Goal: Task Accomplishment & Management: Manage account settings

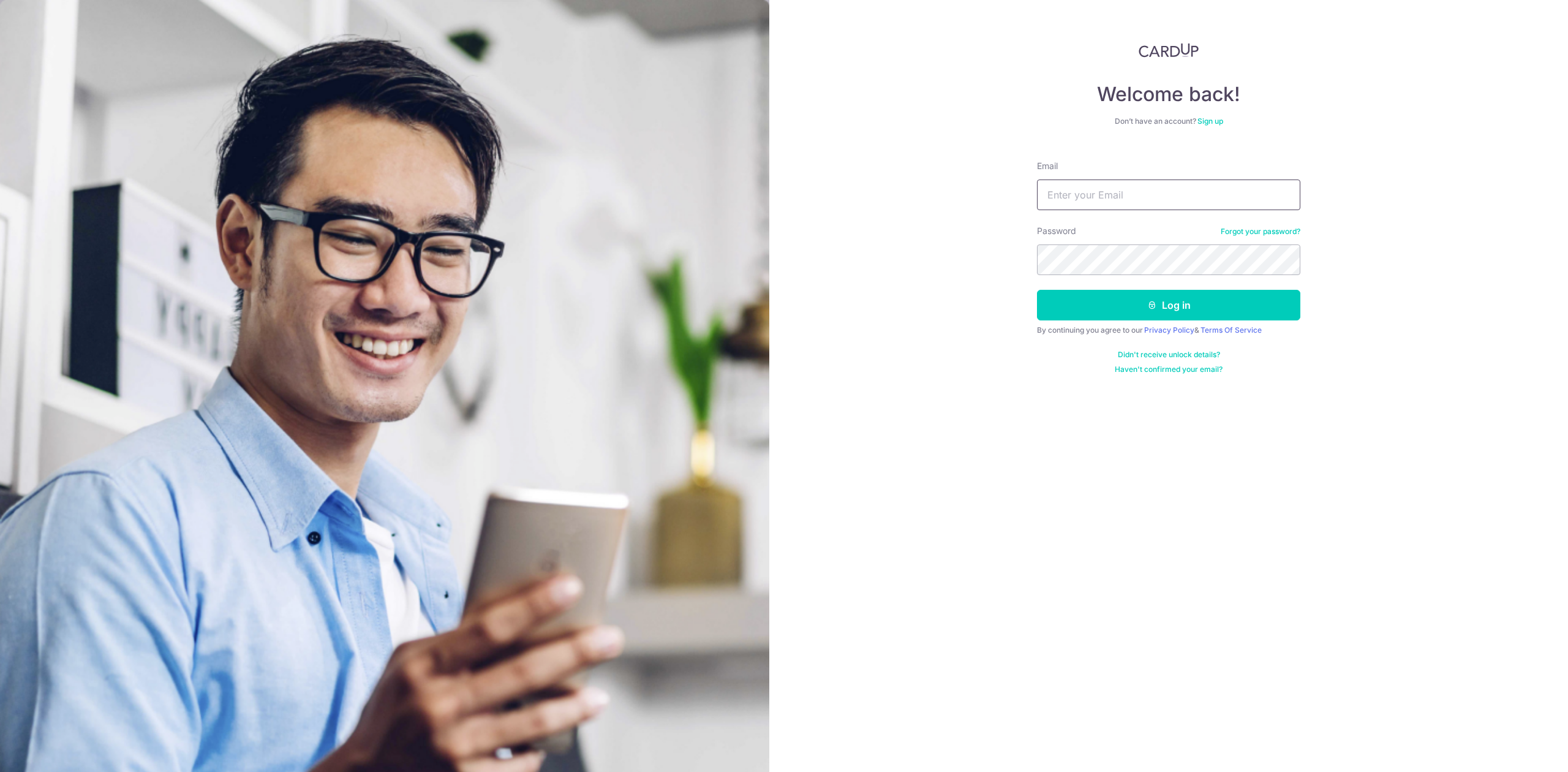
type input "[PERSON_NAME][EMAIL_ADDRESS][DOMAIN_NAME]"
click at [1116, 316] on button "Log in" at bounding box center [1169, 305] width 264 height 31
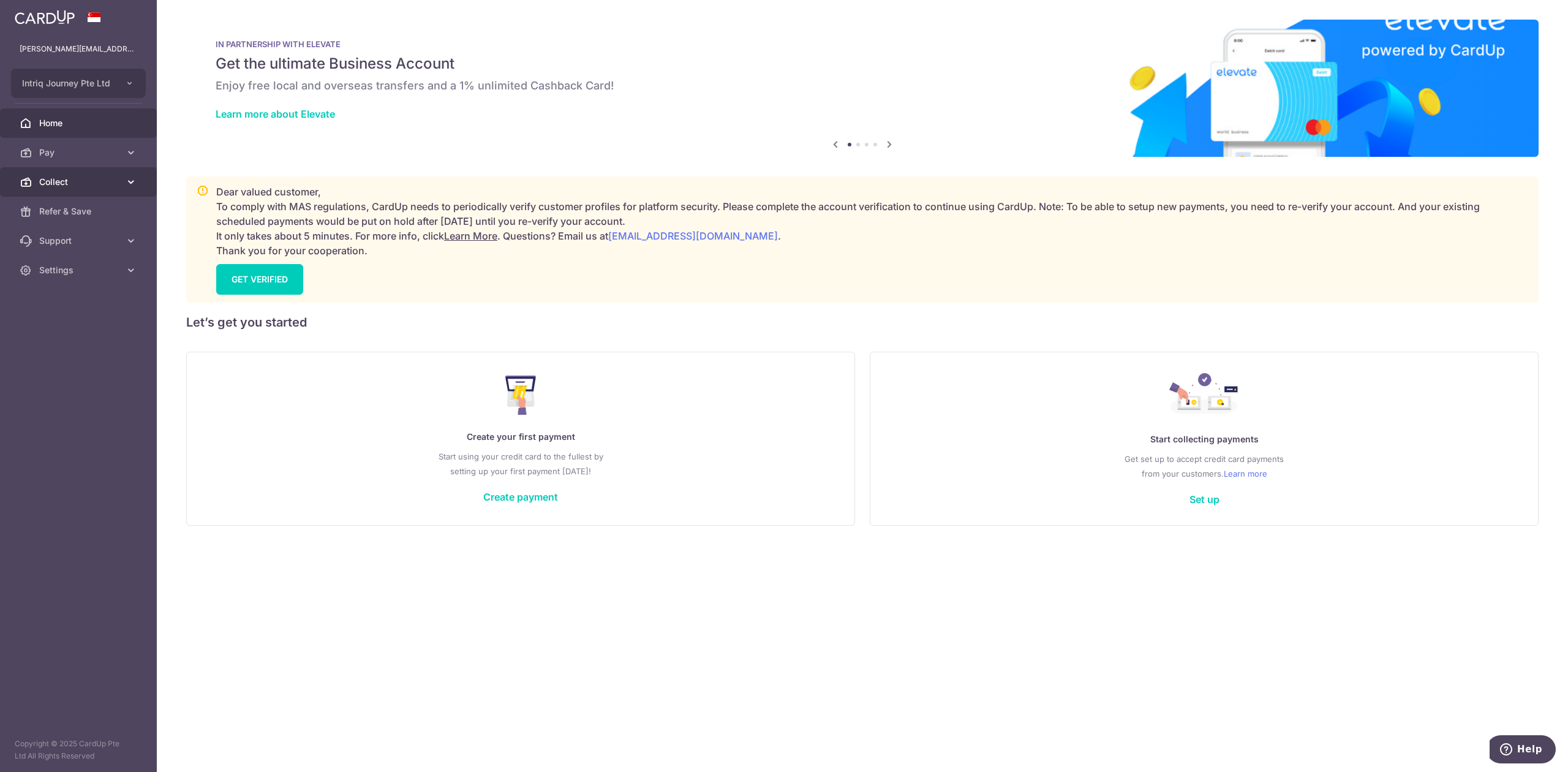
click at [62, 192] on link "Collect" at bounding box center [78, 182] width 157 height 29
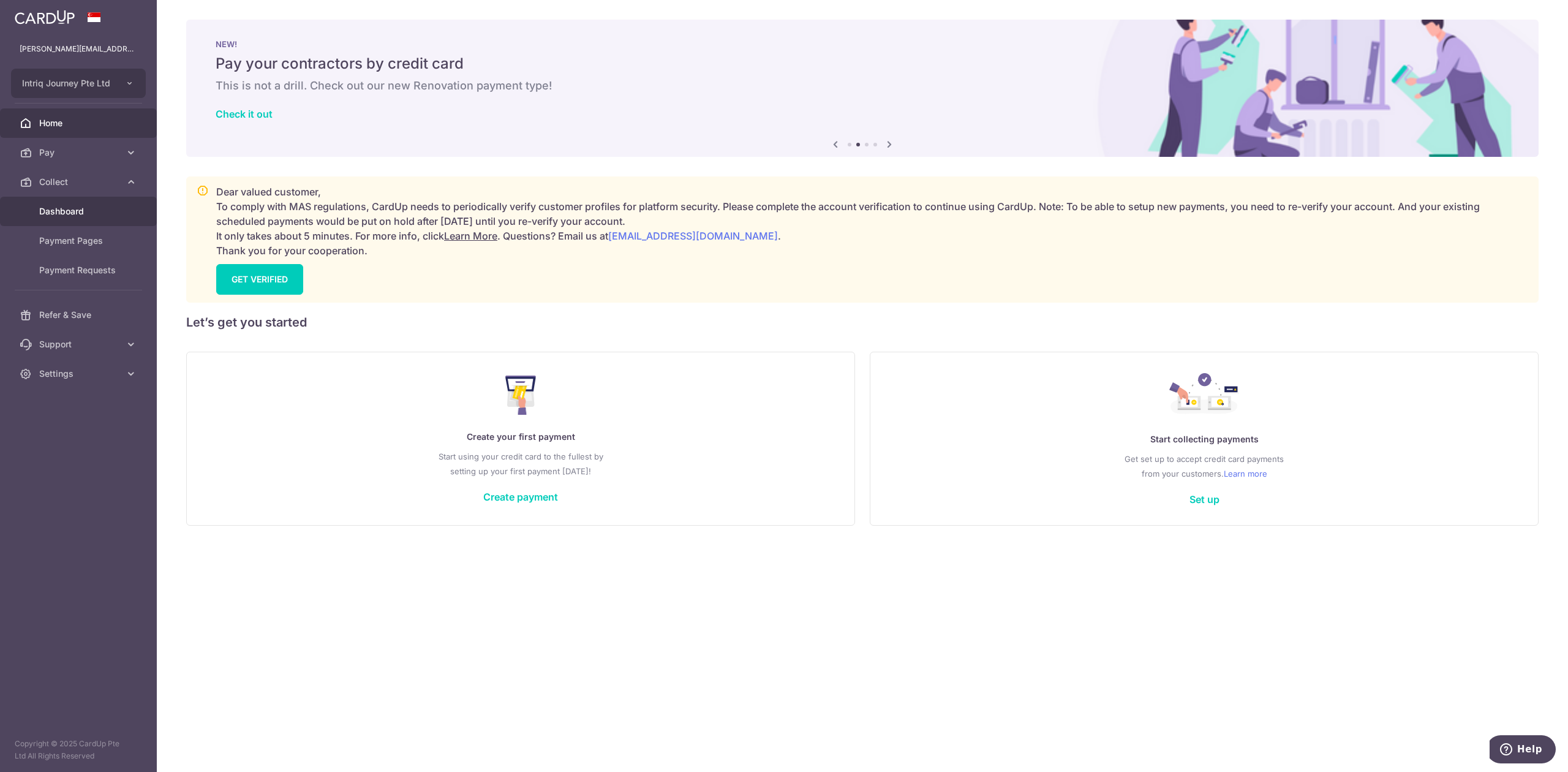
click at [65, 218] on link "Dashboard" at bounding box center [78, 211] width 157 height 29
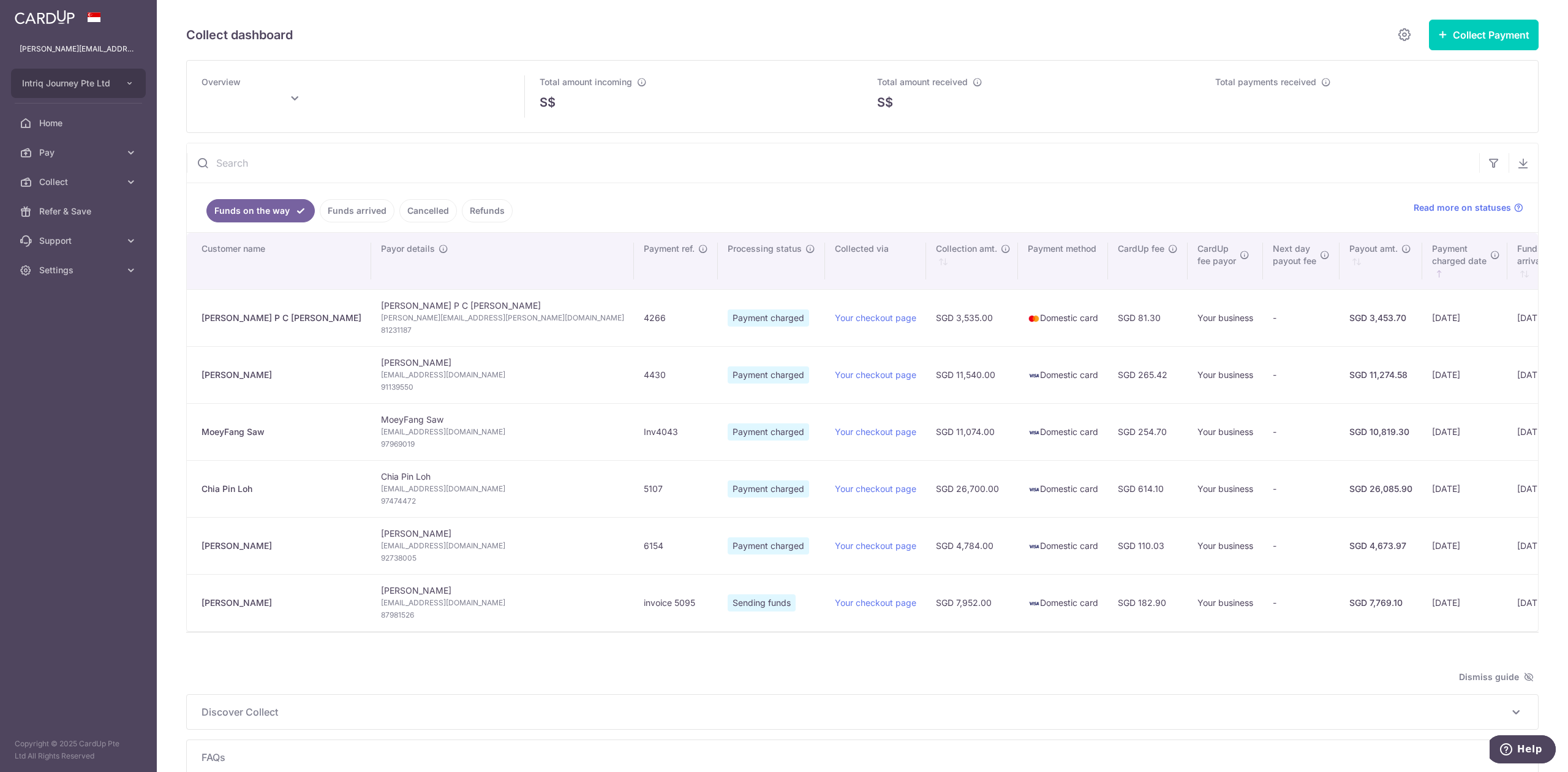
type input "September 2025"
type input "[DATE]"
click at [72, 265] on span "Settings" at bounding box center [80, 271] width 81 height 13
click at [71, 329] on span "Logout" at bounding box center [80, 329] width 81 height 13
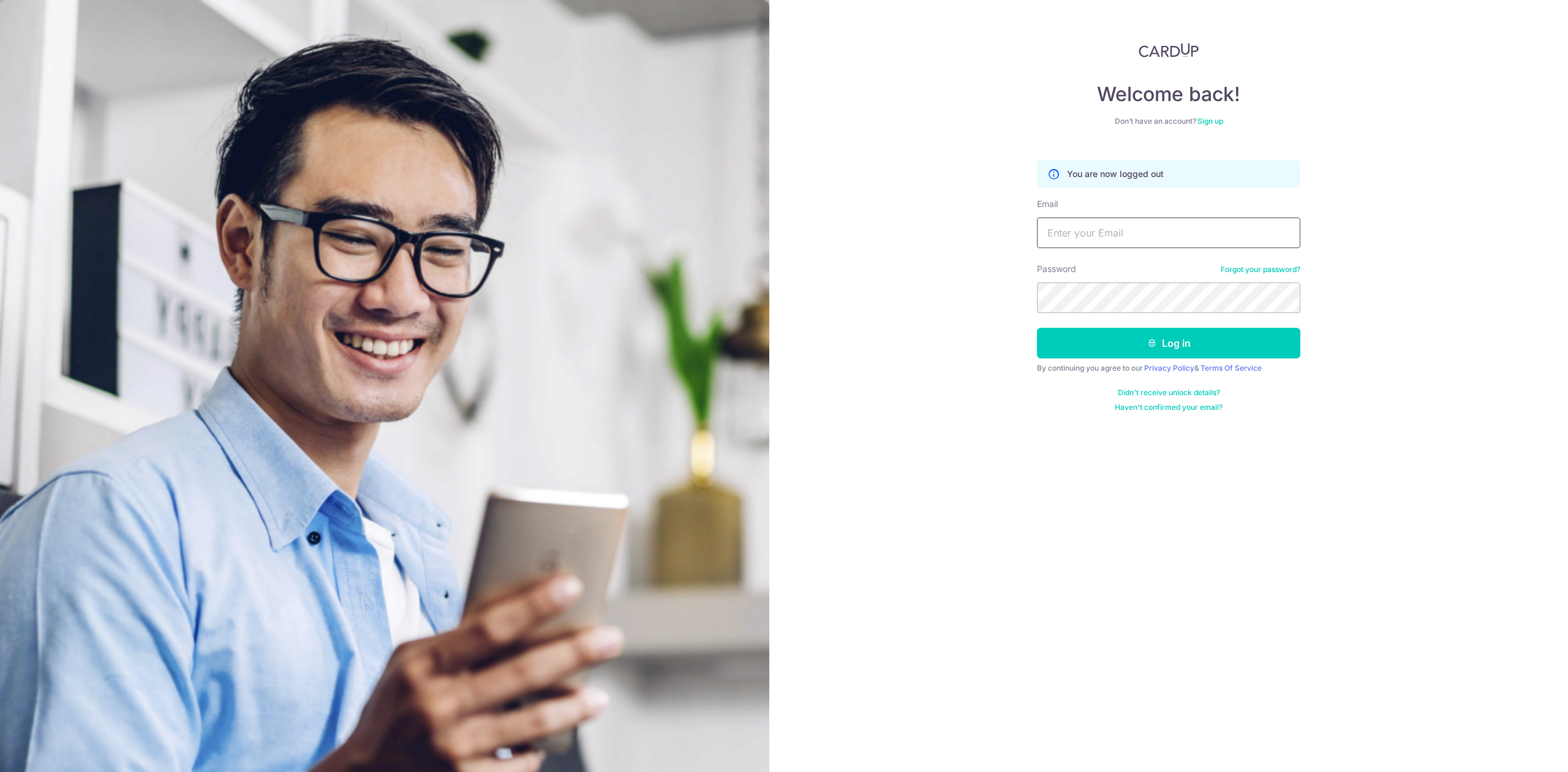
type input "[PERSON_NAME][EMAIL_ADDRESS][DOMAIN_NAME]"
click at [1172, 57] on img at bounding box center [1169, 50] width 60 height 15
